Goal: Information Seeking & Learning: Learn about a topic

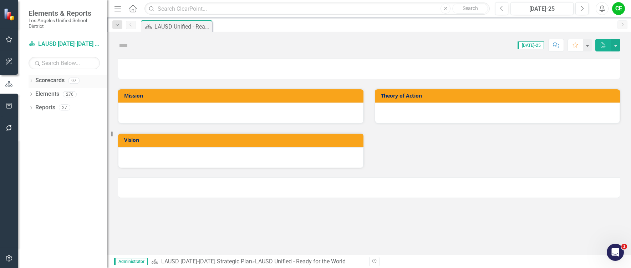
click at [31, 79] on icon at bounding box center [31, 80] width 2 height 3
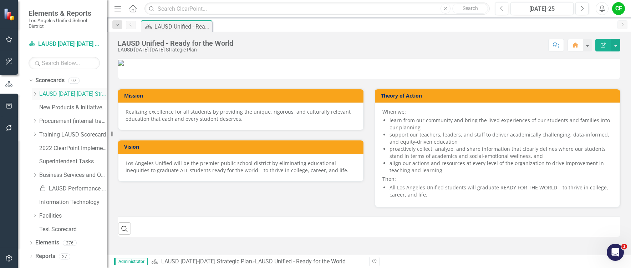
click at [35, 94] on icon "Dropdown" at bounding box center [34, 94] width 5 height 4
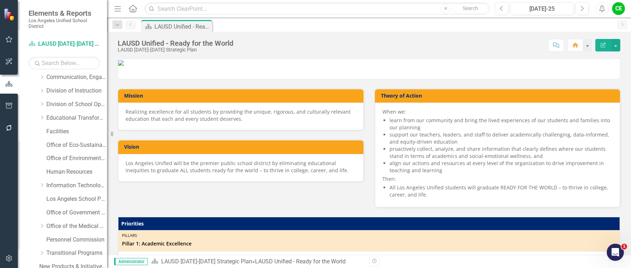
scroll to position [107, 0]
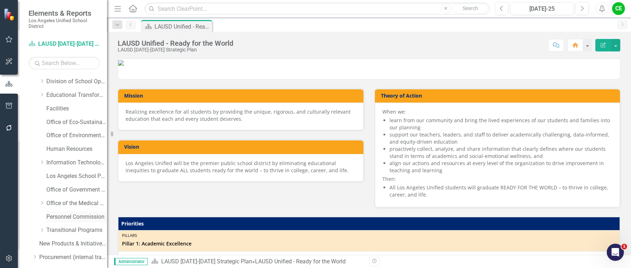
click at [56, 216] on link "Personnel Commission" at bounding box center [76, 217] width 61 height 8
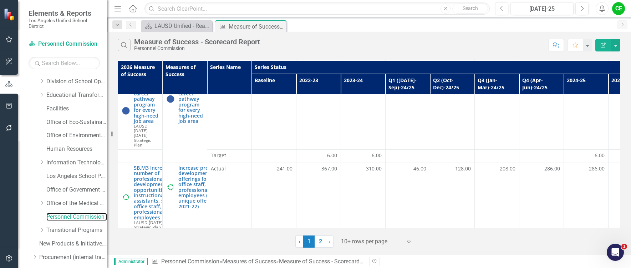
scroll to position [447, 0]
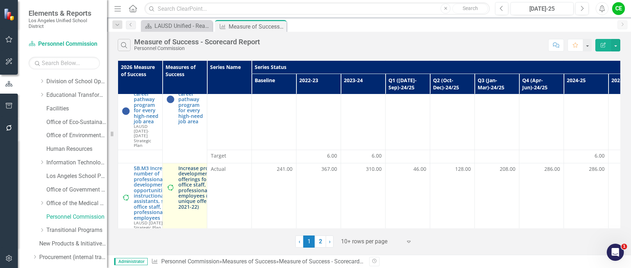
click at [198, 165] on link "Increase professional development offerings for school office staff, and profes…" at bounding box center [205, 187] width 54 height 44
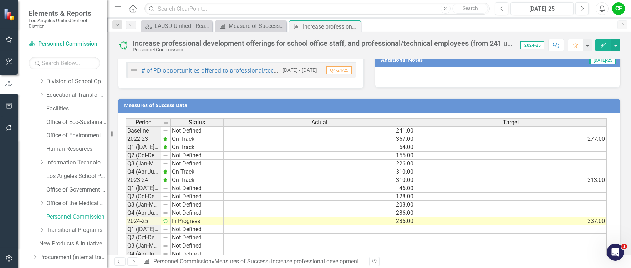
scroll to position [564, 0]
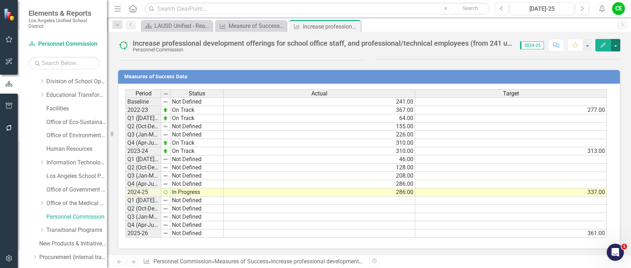
click at [615, 47] on button "button" at bounding box center [615, 45] width 9 height 12
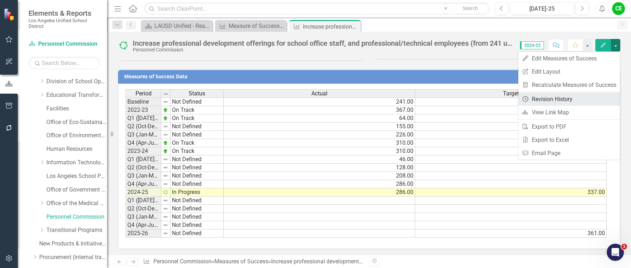
click at [548, 97] on link "Revision History Revision History" at bounding box center [570, 98] width 102 height 13
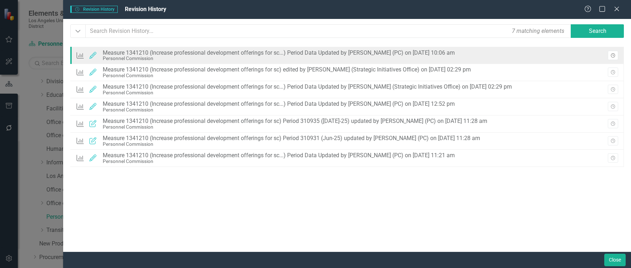
click at [613, 55] on icon "Revision History" at bounding box center [613, 56] width 5 height 4
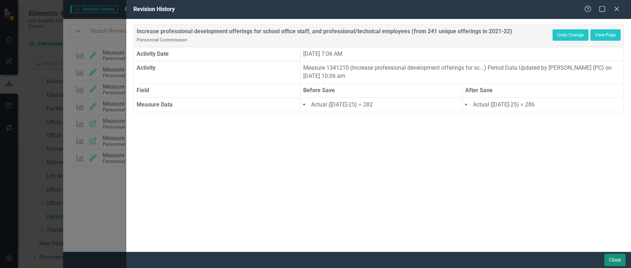
click at [611, 259] on button "Close" at bounding box center [615, 259] width 21 height 12
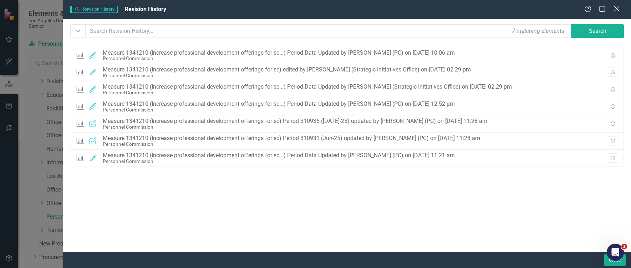
click at [618, 7] on icon "Close" at bounding box center [617, 8] width 9 height 7
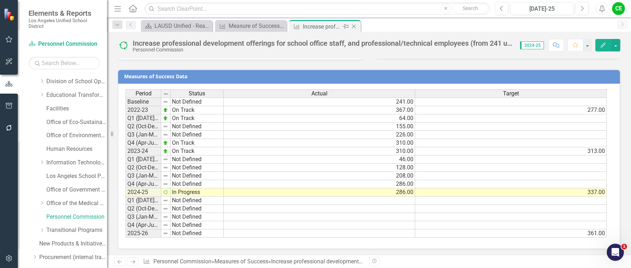
click at [356, 26] on icon "Close" at bounding box center [354, 27] width 7 height 6
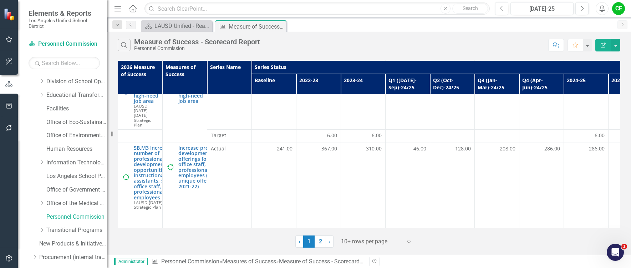
scroll to position [518, 0]
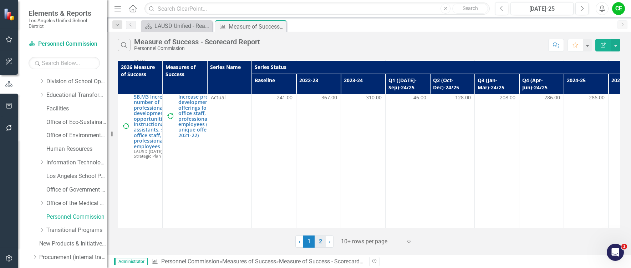
click at [323, 239] on link "2" at bounding box center [320, 241] width 11 height 12
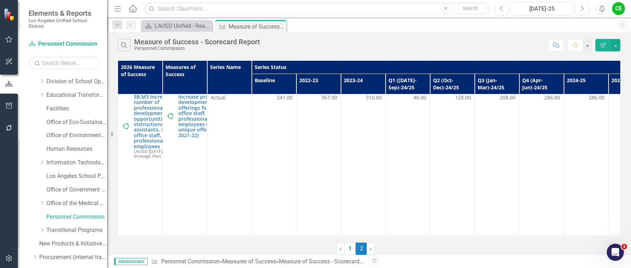
scroll to position [0, 0]
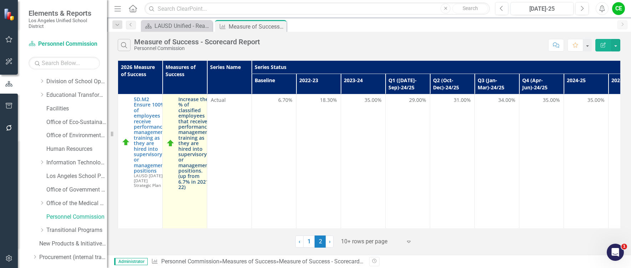
click at [188, 145] on link "Increase the % of classified employees that receive performance management trai…" at bounding box center [194, 143] width 32 height 94
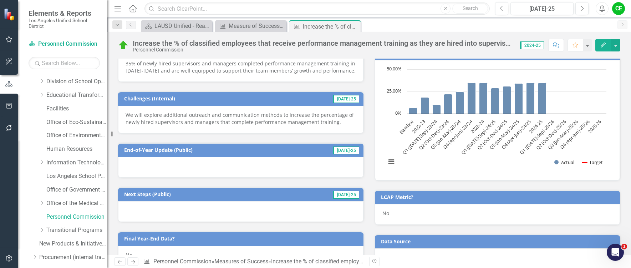
scroll to position [556, 0]
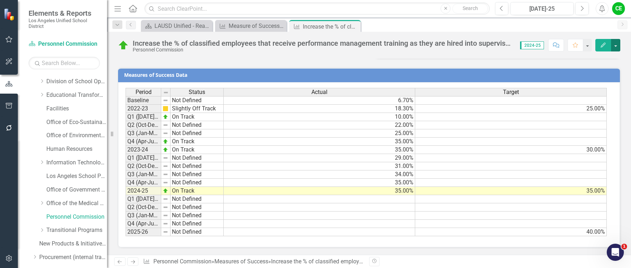
click at [615, 46] on button "button" at bounding box center [615, 45] width 9 height 12
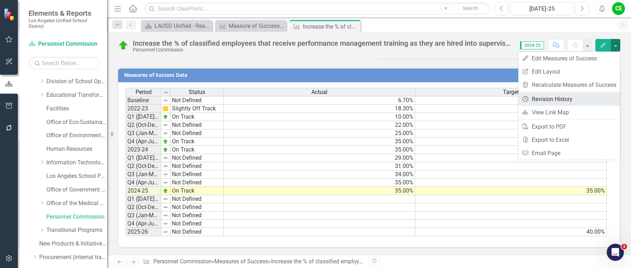
click at [556, 97] on link "Revision History Revision History" at bounding box center [570, 98] width 102 height 13
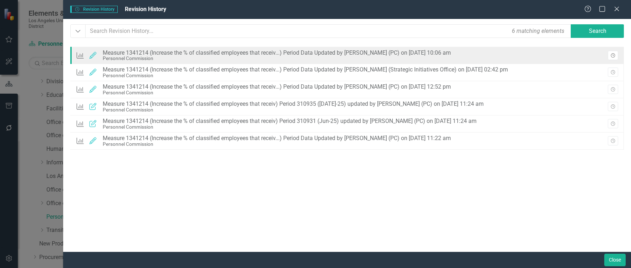
click at [617, 55] on button "Revision History" at bounding box center [613, 55] width 10 height 9
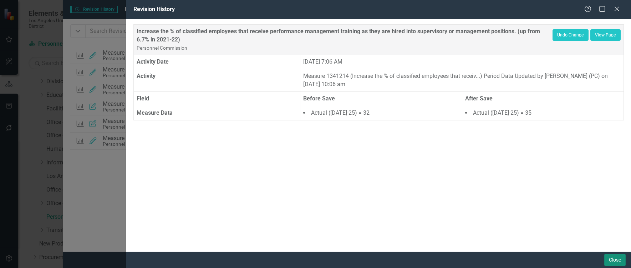
click at [614, 259] on button "Close" at bounding box center [615, 259] width 21 height 12
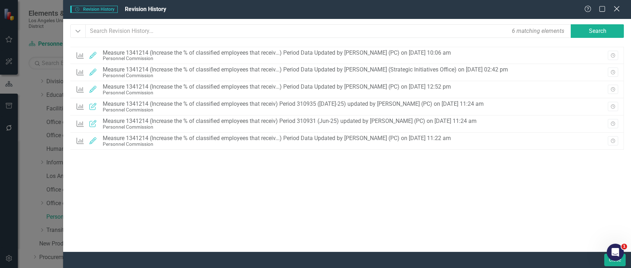
click at [616, 9] on icon "Close" at bounding box center [617, 8] width 9 height 7
